Goal: Information Seeking & Learning: Learn about a topic

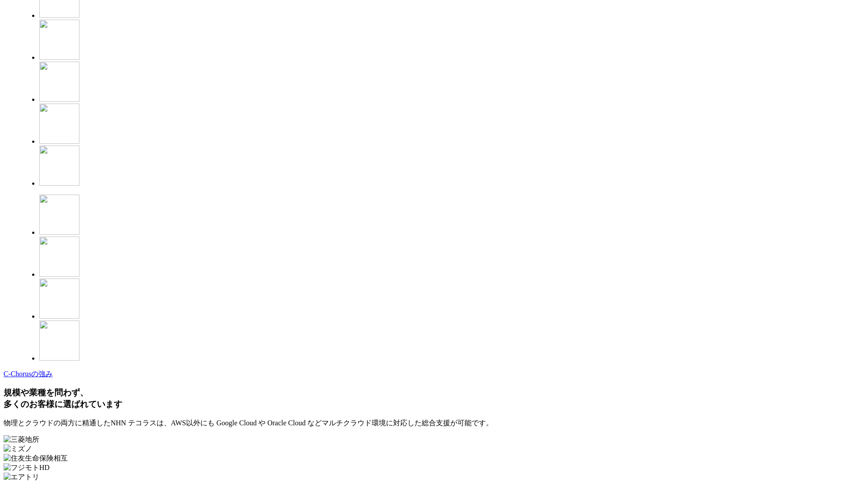
scroll to position [2353, 0]
